Goal: Transaction & Acquisition: Download file/media

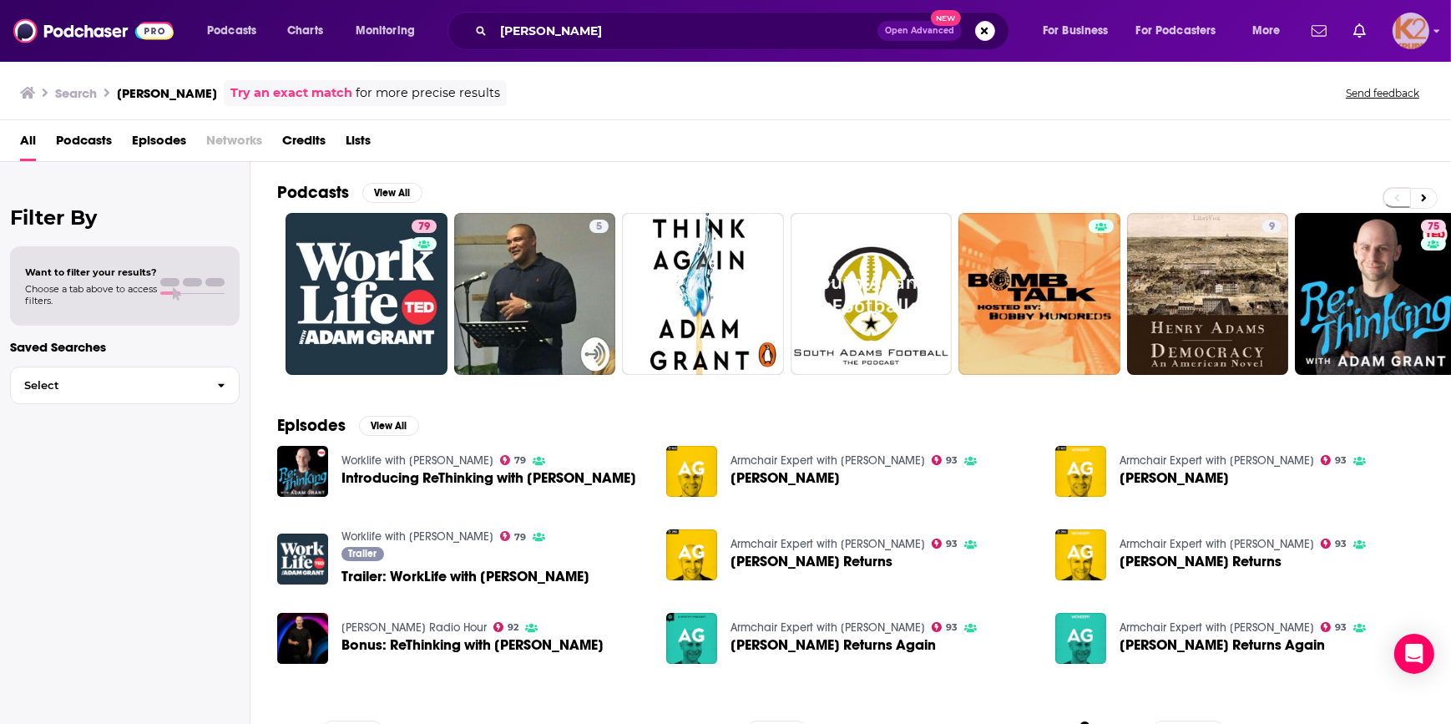
click at [1435, 38] on div "Show profile menu" at bounding box center [1437, 32] width 7 height 19
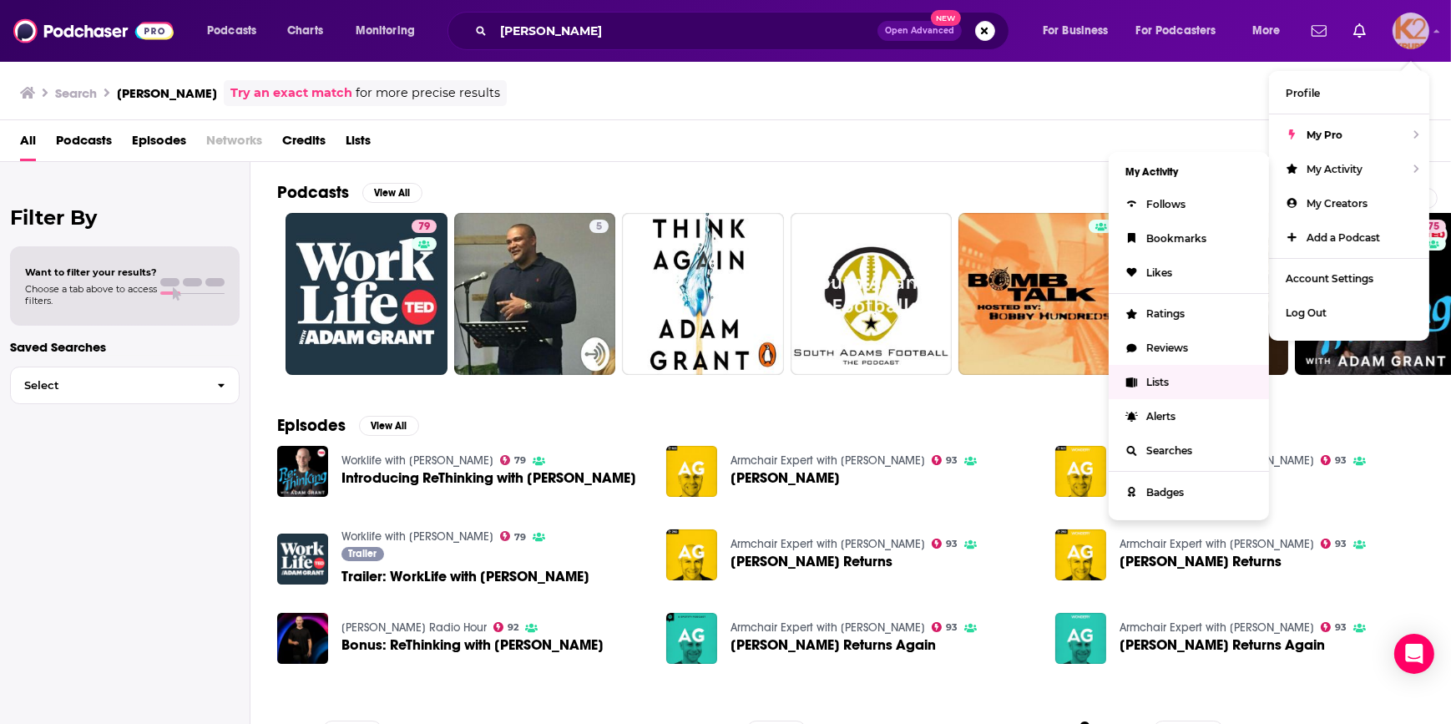
click at [1164, 376] on span "Lists" at bounding box center [1157, 382] width 23 height 13
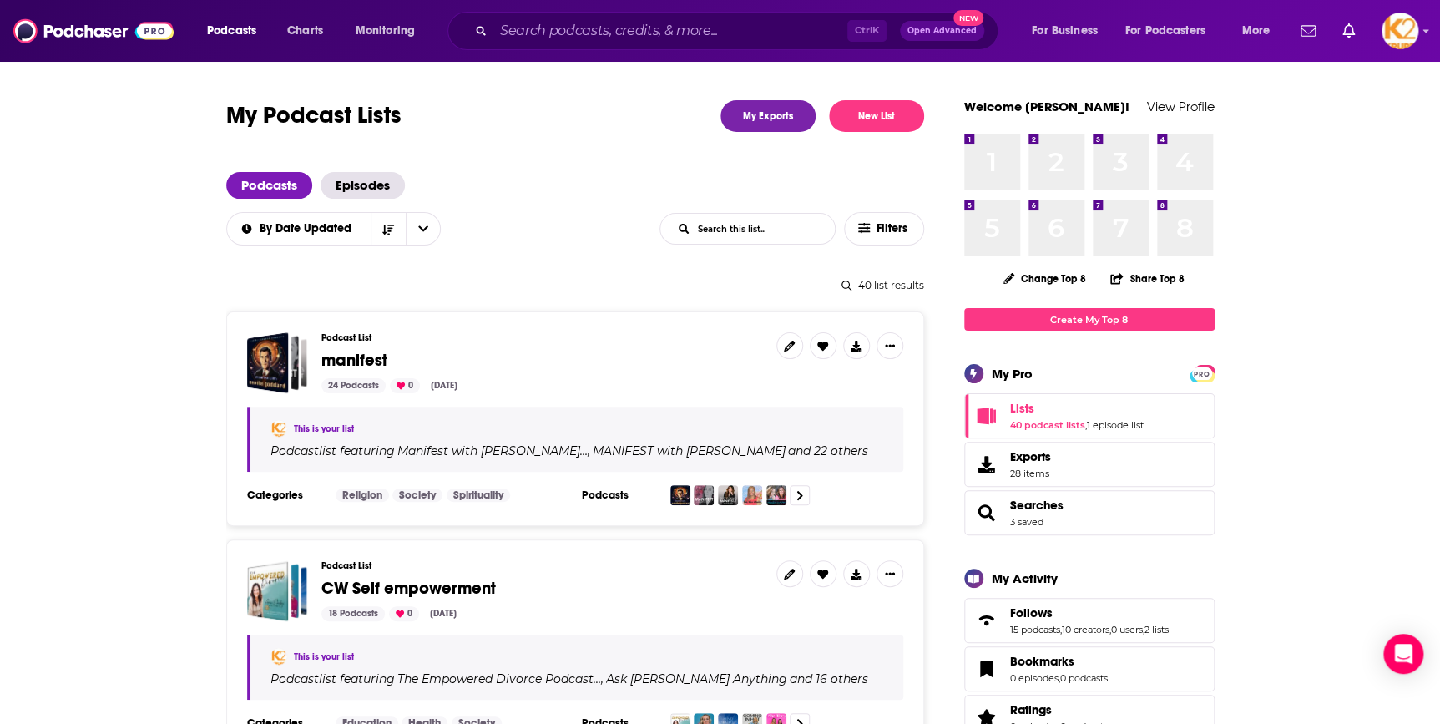
click at [372, 355] on span "manifest" at bounding box center [354, 360] width 66 height 21
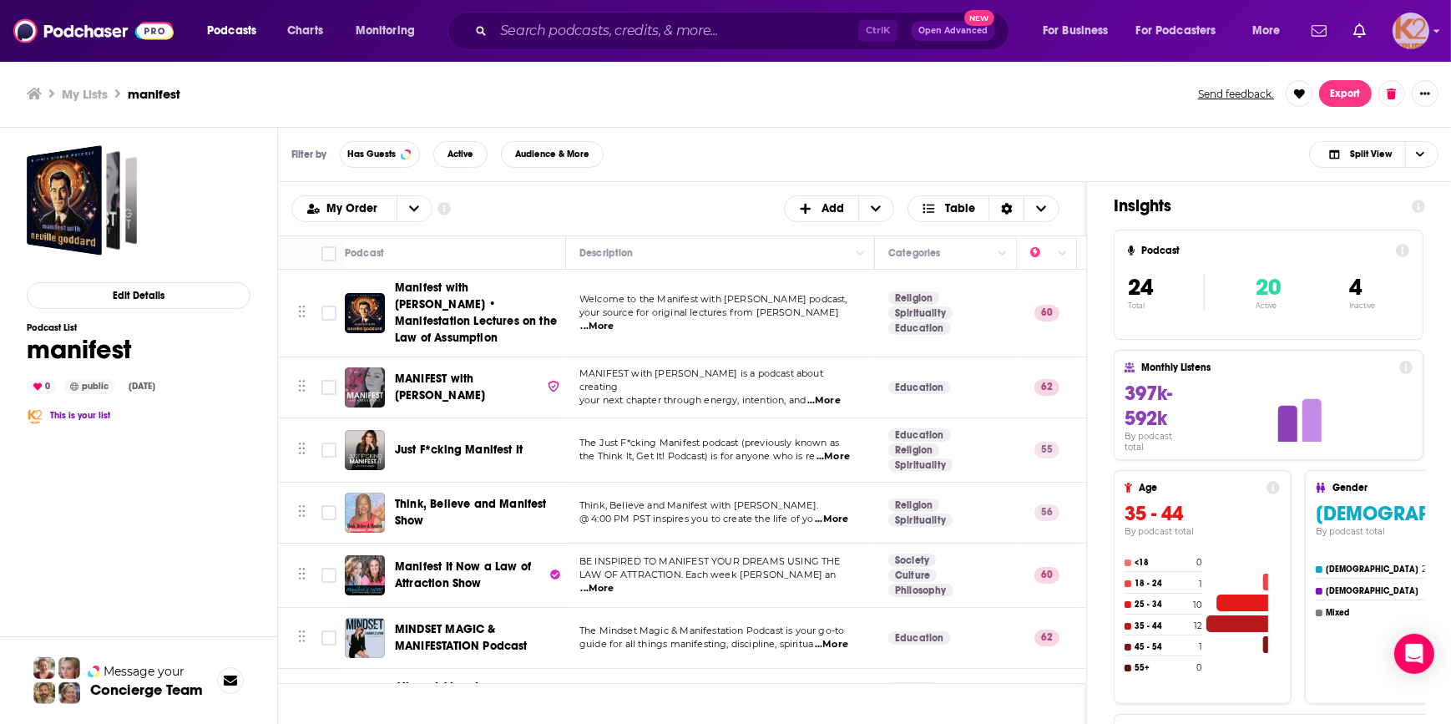
click at [1395, 22] on img "Logged in as K2Krupp" at bounding box center [1411, 31] width 37 height 37
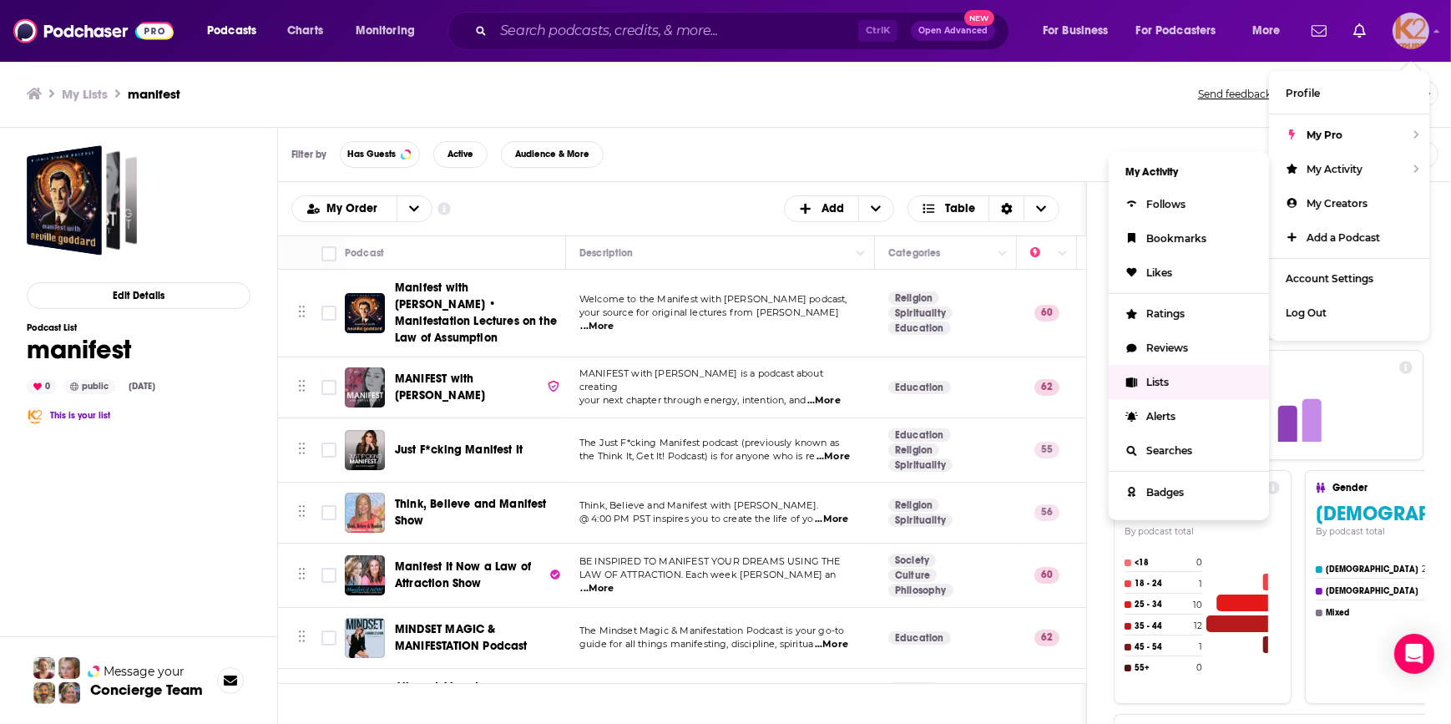
click at [1147, 386] on link "Lists" at bounding box center [1189, 382] width 160 height 34
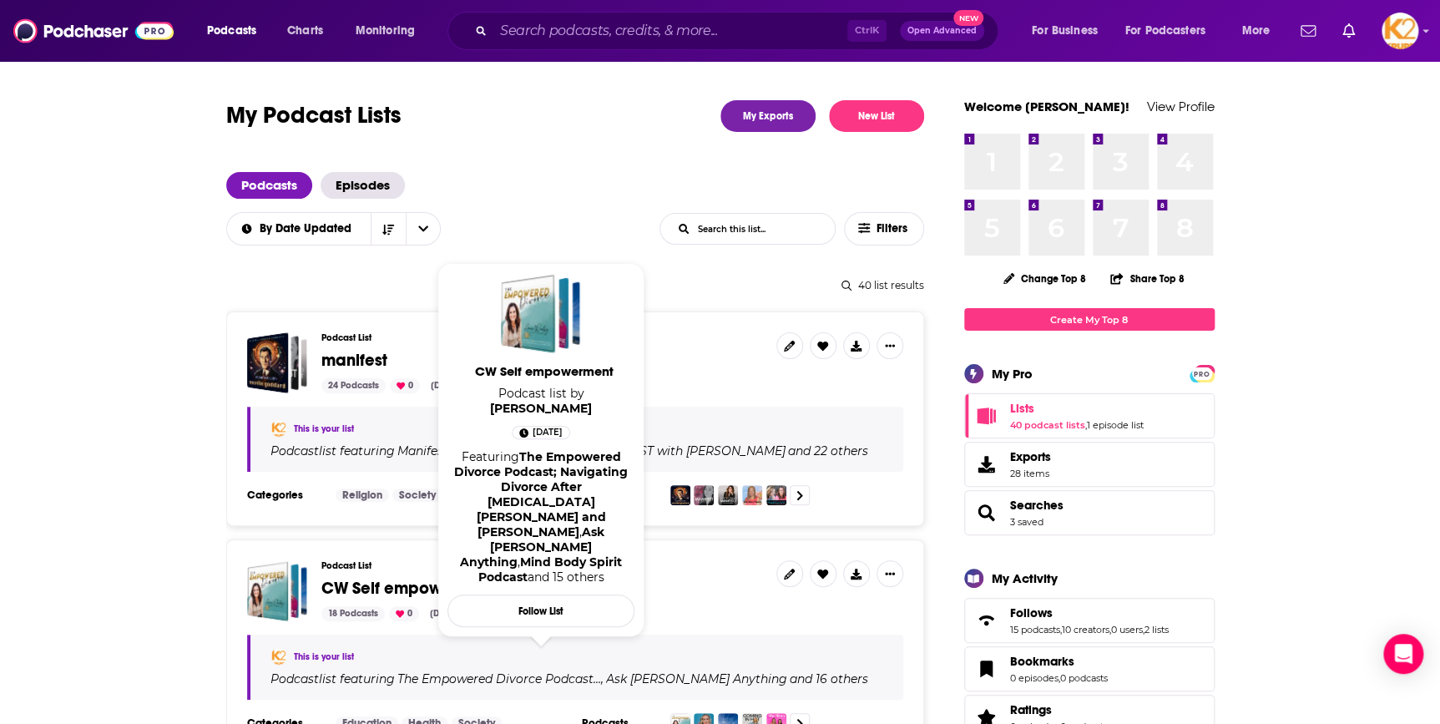
click at [421, 587] on span "CW Self empowerment" at bounding box center [408, 588] width 174 height 21
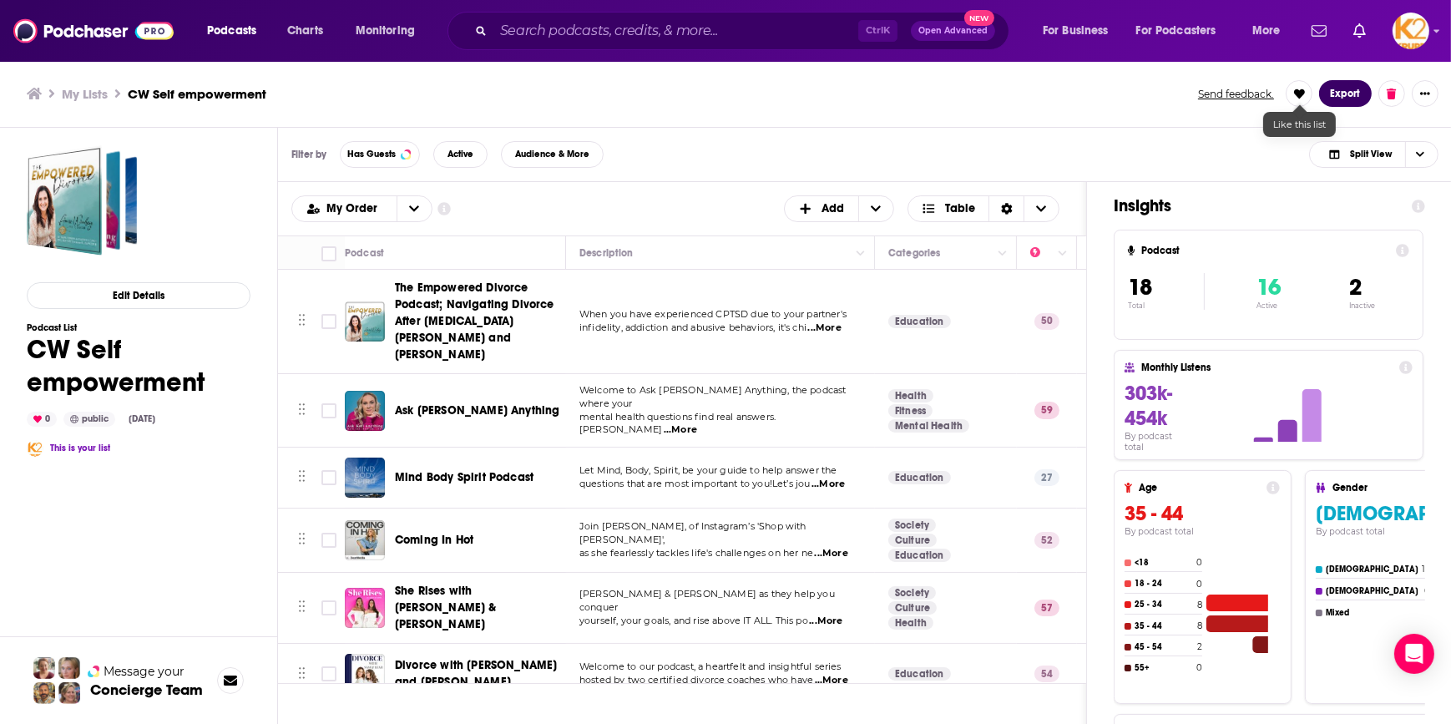
click at [1344, 91] on button "Export" at bounding box center [1345, 93] width 53 height 27
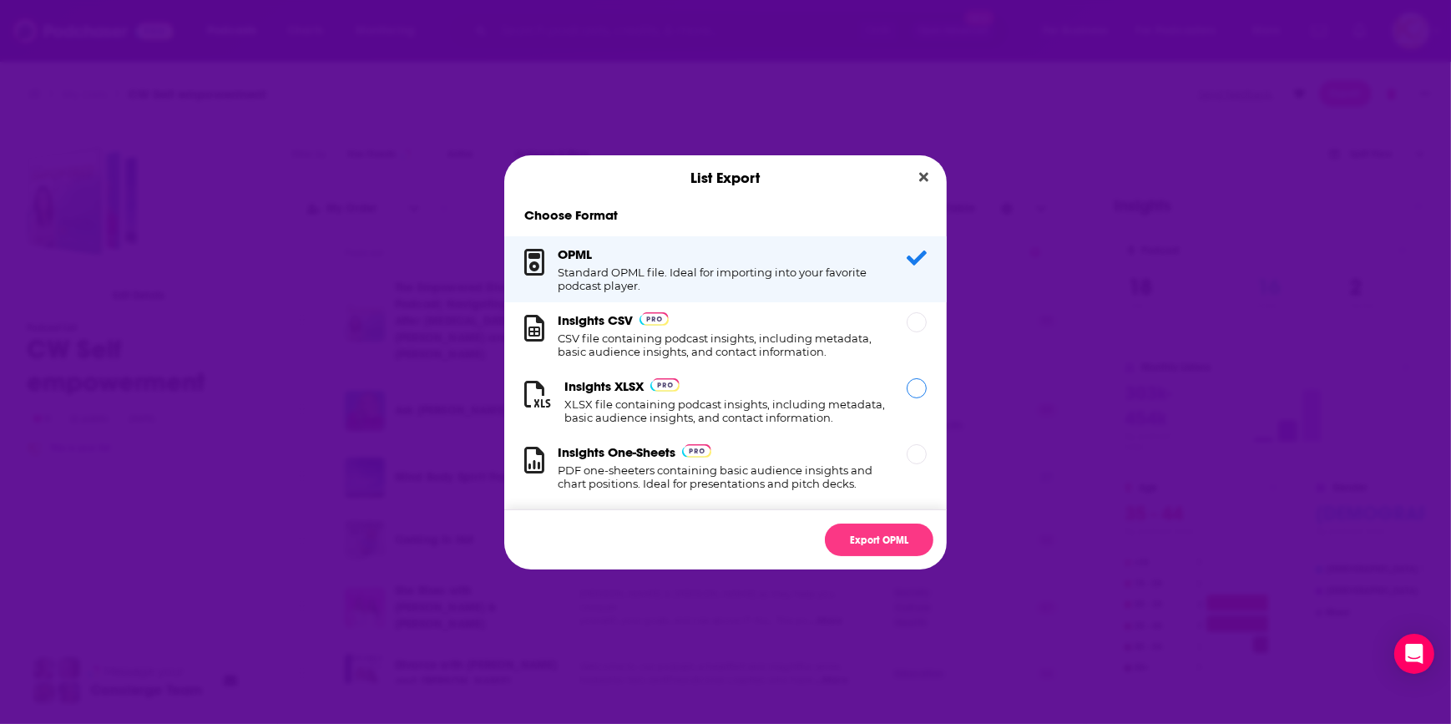
click at [838, 394] on div "Insights XLSX XLSX file containing podcast insights, including metadata, basic …" at bounding box center [725, 401] width 322 height 46
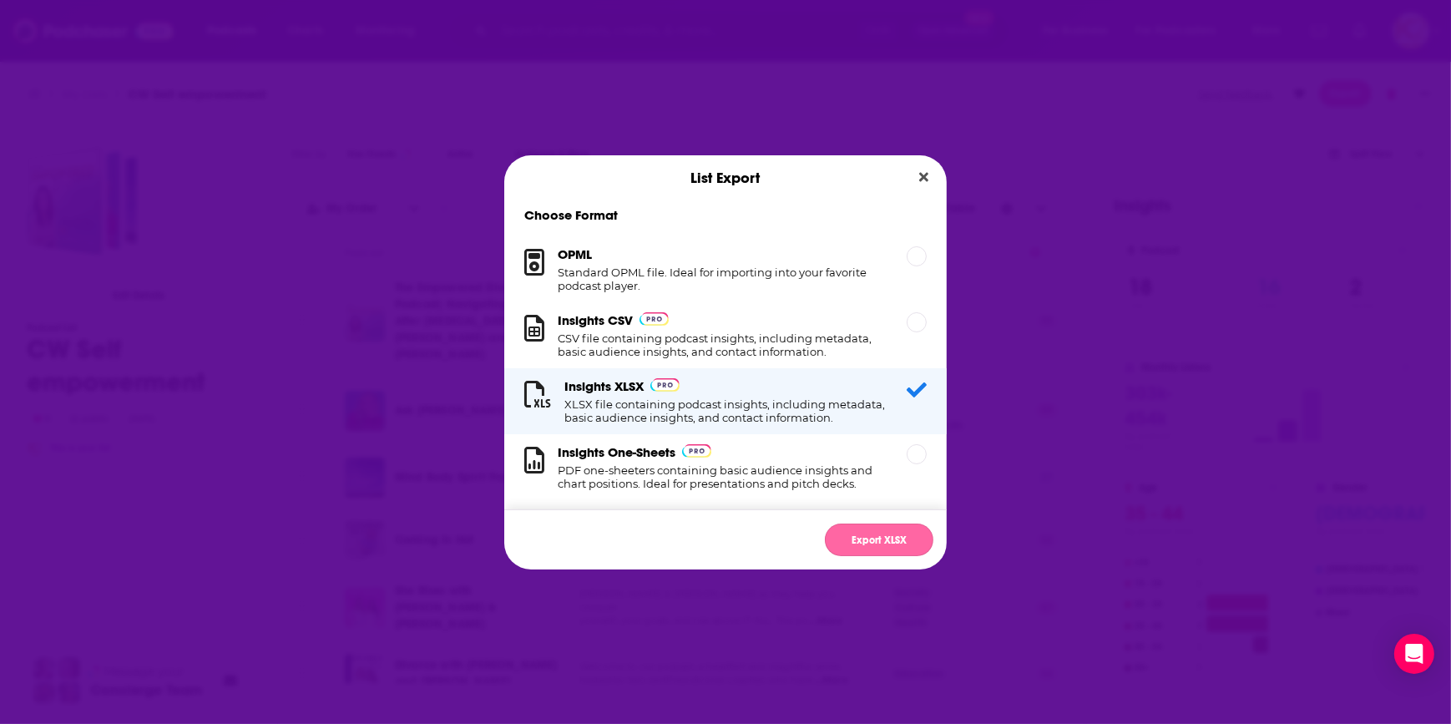
click at [856, 540] on button "Export XLSX" at bounding box center [879, 539] width 109 height 33
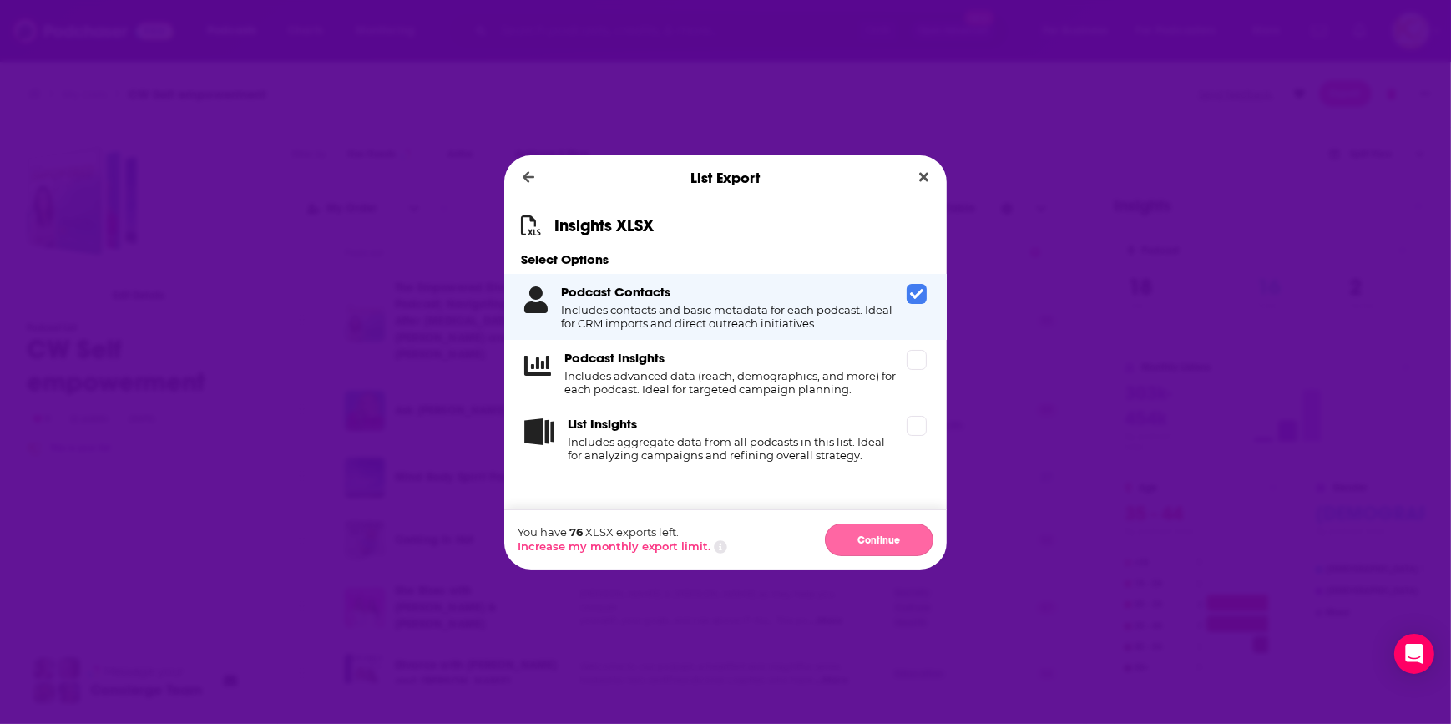
click at [856, 534] on button "Continue" at bounding box center [879, 539] width 109 height 33
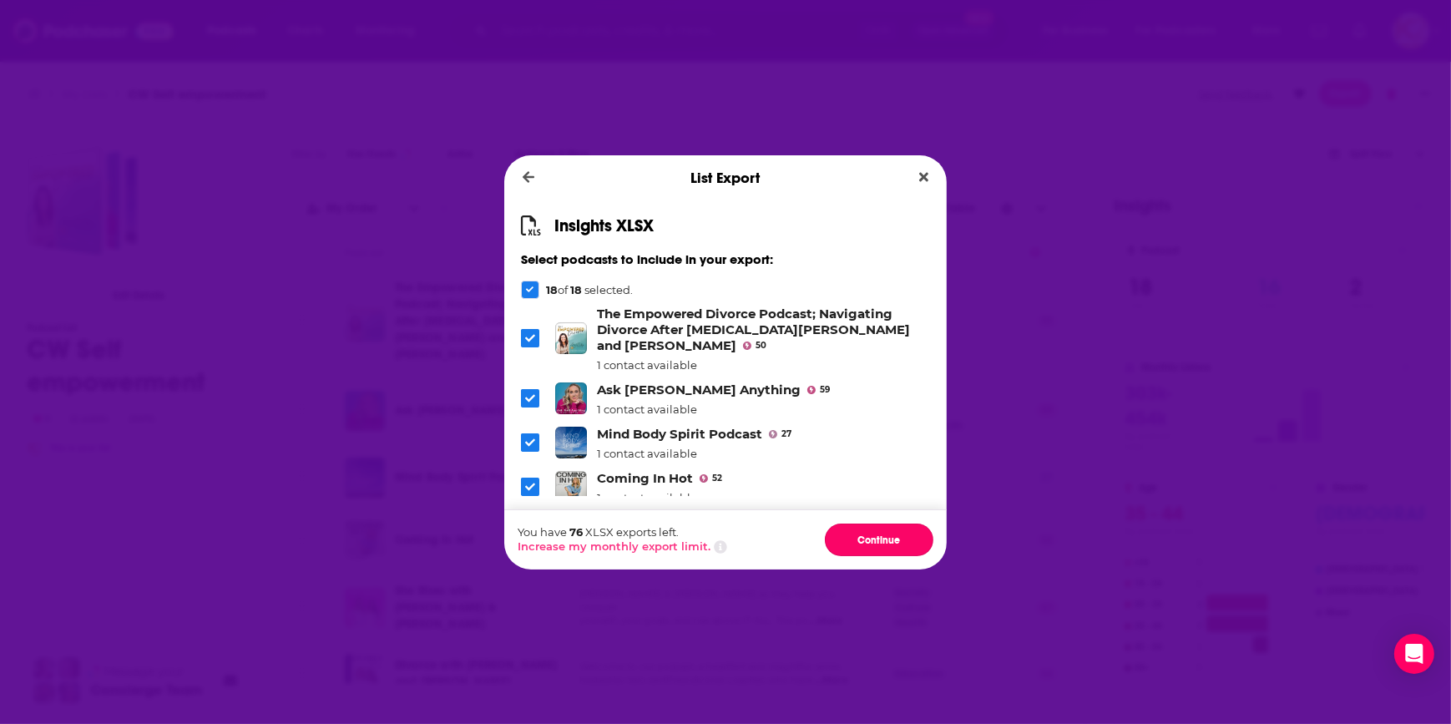
click at [856, 534] on button "Continue" at bounding box center [879, 539] width 109 height 33
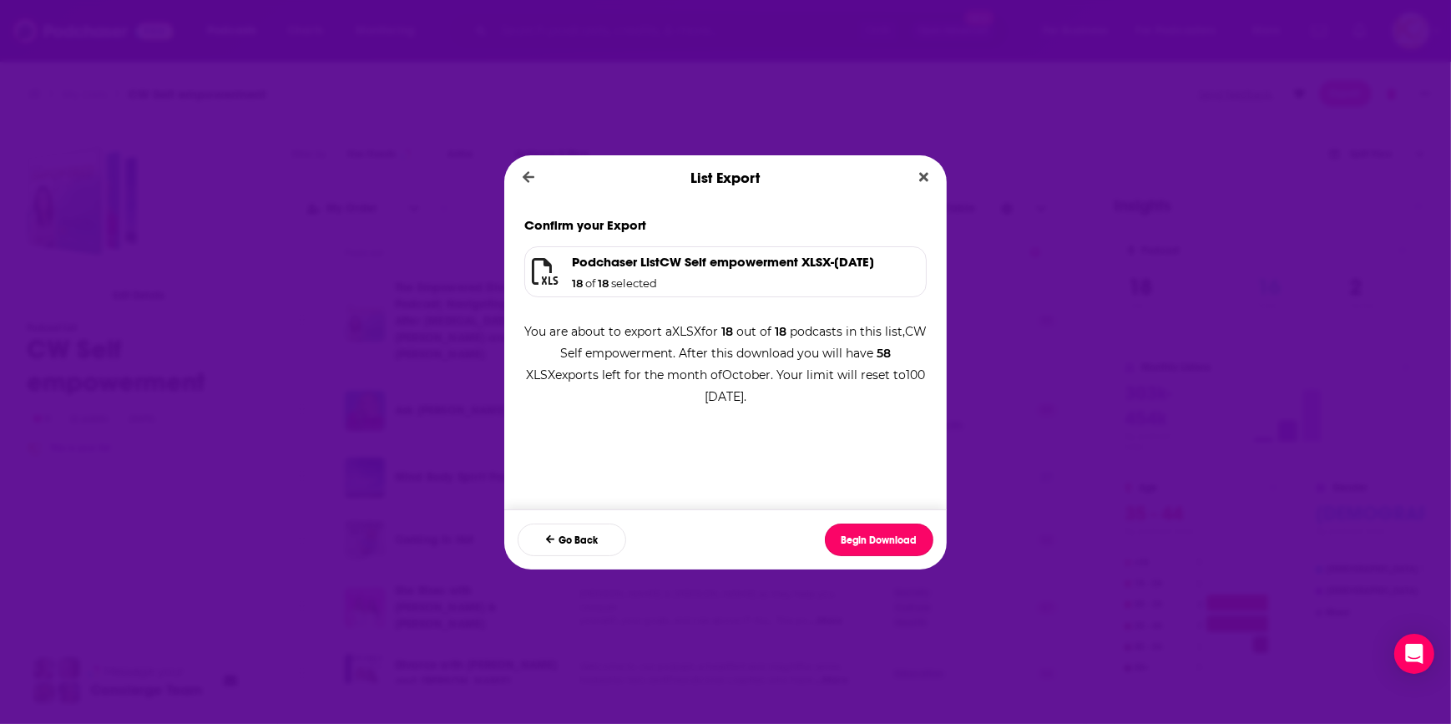
click at [856, 534] on button "Begin Download" at bounding box center [879, 539] width 109 height 33
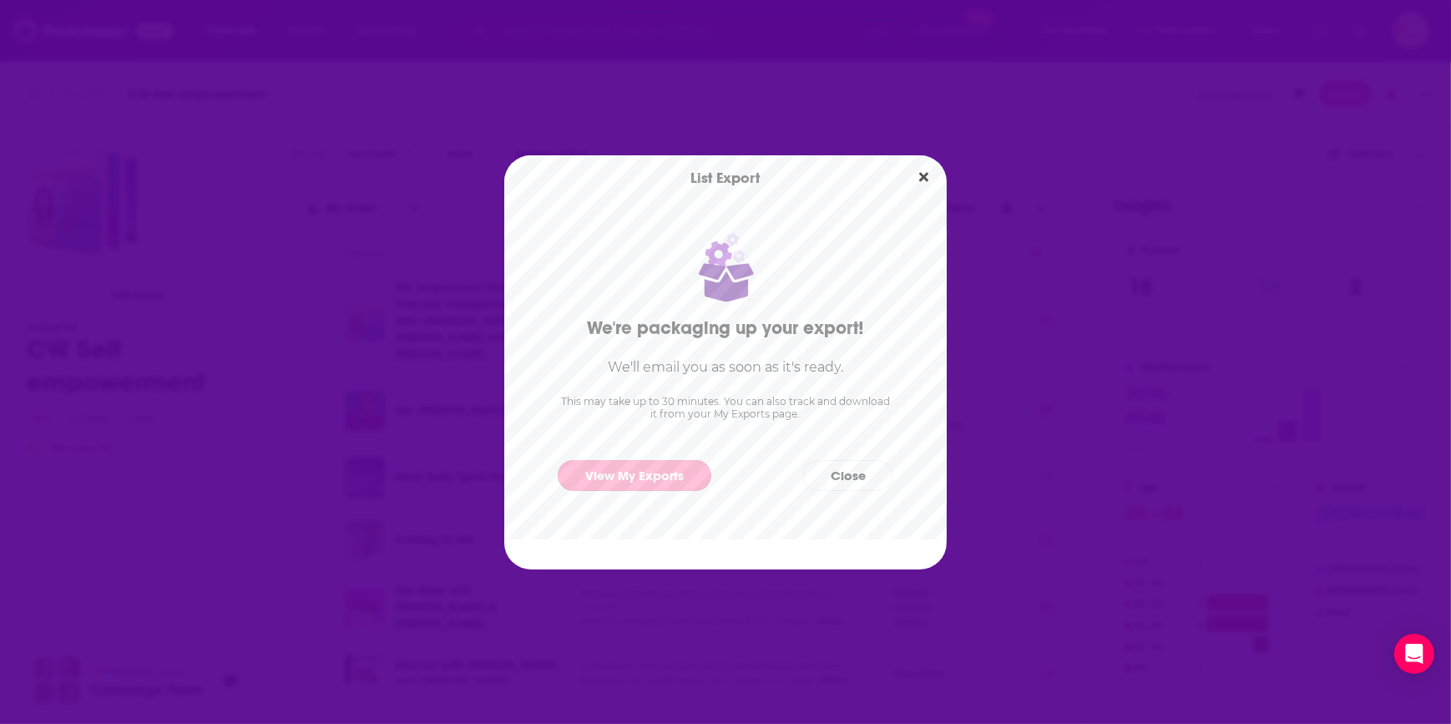
click at [627, 464] on link "View My Exports" at bounding box center [635, 475] width 154 height 31
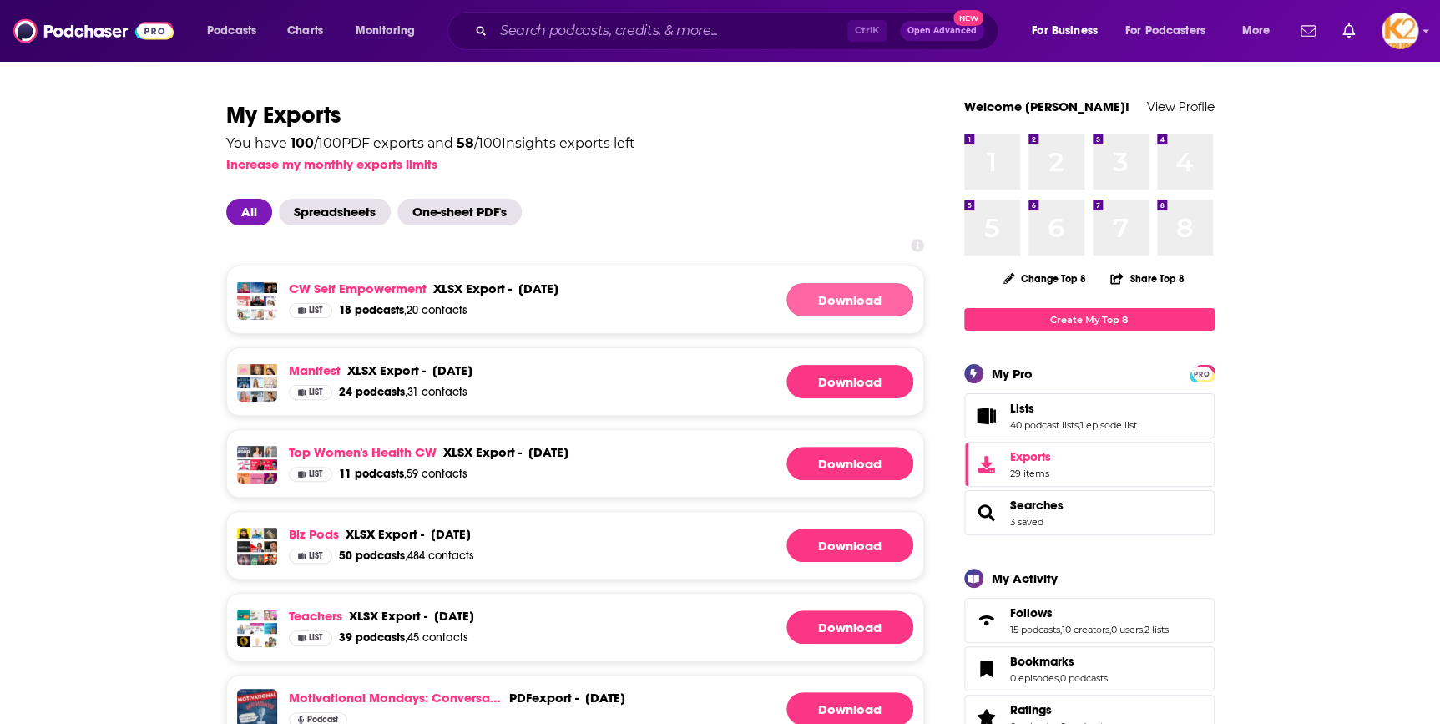
click at [868, 294] on link "Download" at bounding box center [849, 299] width 127 height 33
